Goal: Transaction & Acquisition: Subscribe to service/newsletter

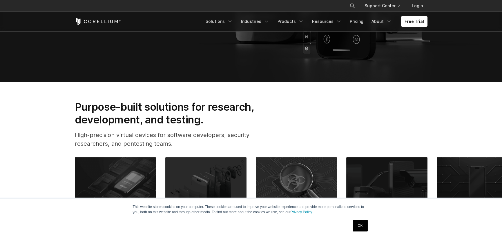
scroll to position [290, 0]
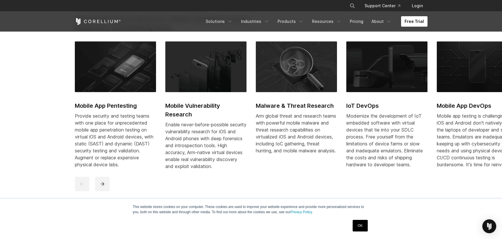
click at [411, 21] on link "Free Trial" at bounding box center [414, 21] width 26 height 10
